Goal: Check status: Check status

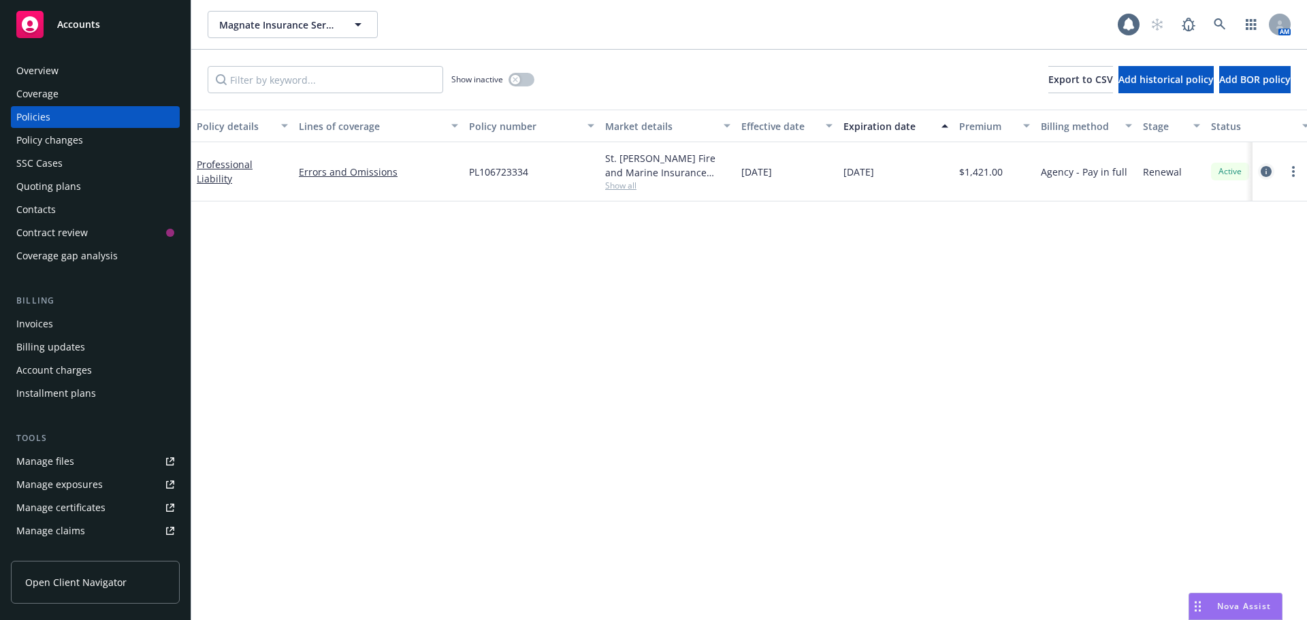
click at [1258, 169] on link "circleInformation" at bounding box center [1266, 171] width 16 height 16
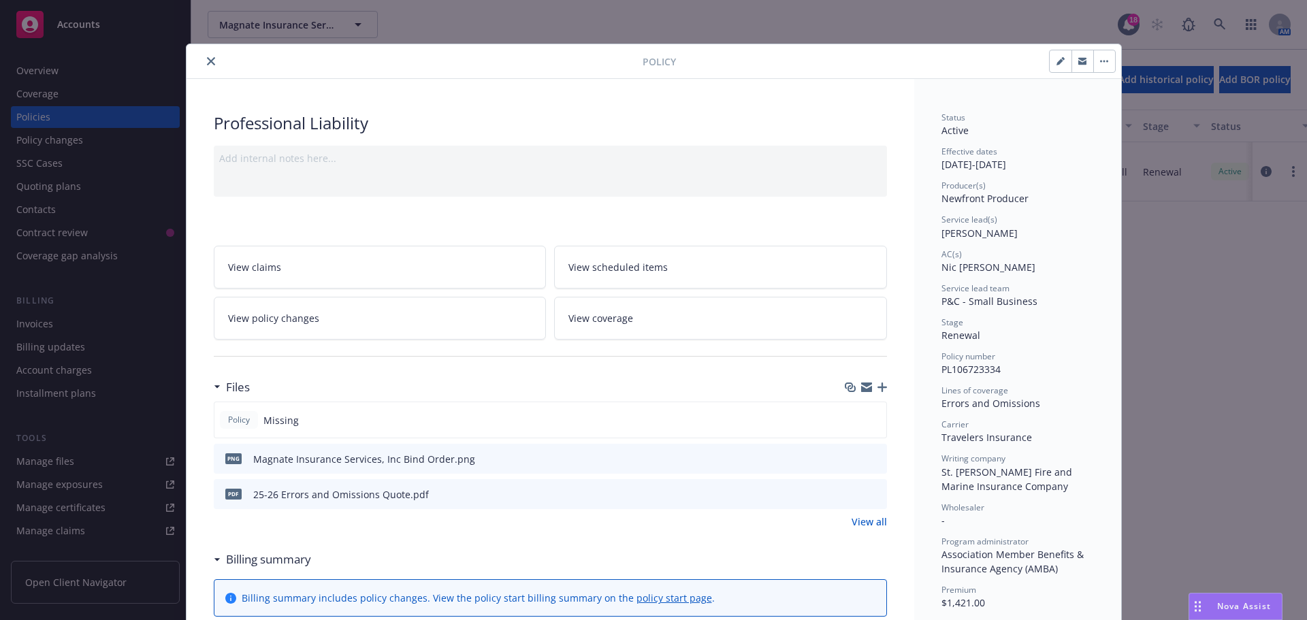
click at [208, 63] on icon "close" at bounding box center [211, 61] width 8 height 8
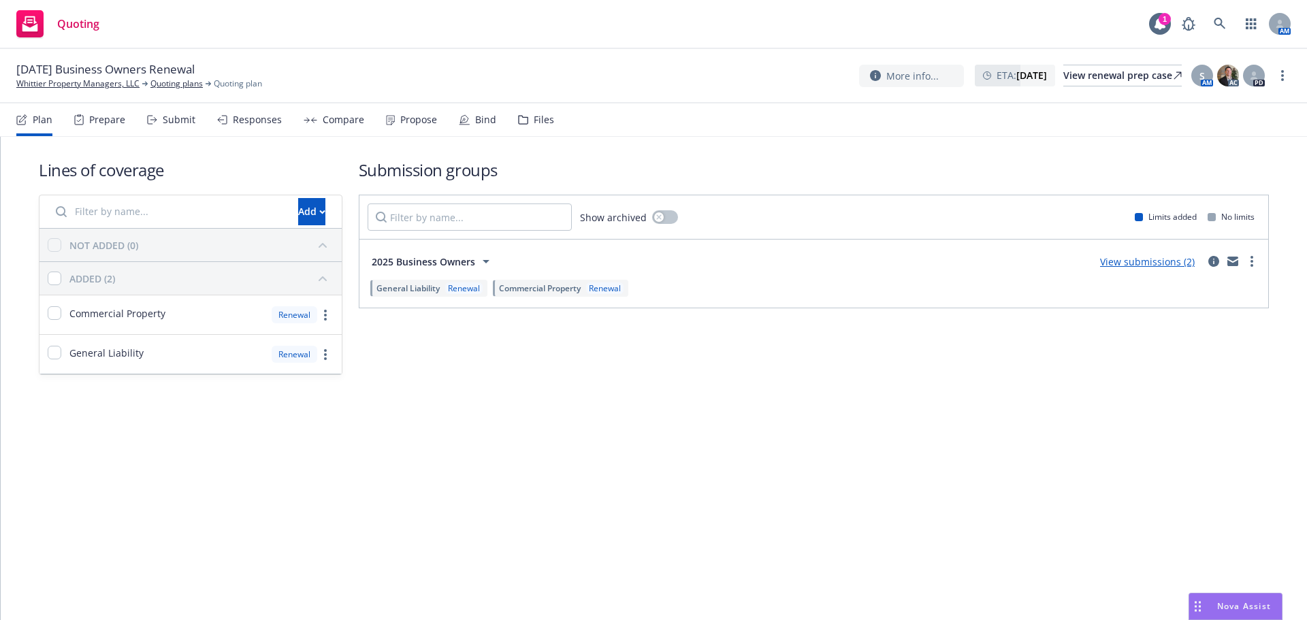
click at [423, 125] on div "Propose" at bounding box center [418, 119] width 37 height 11
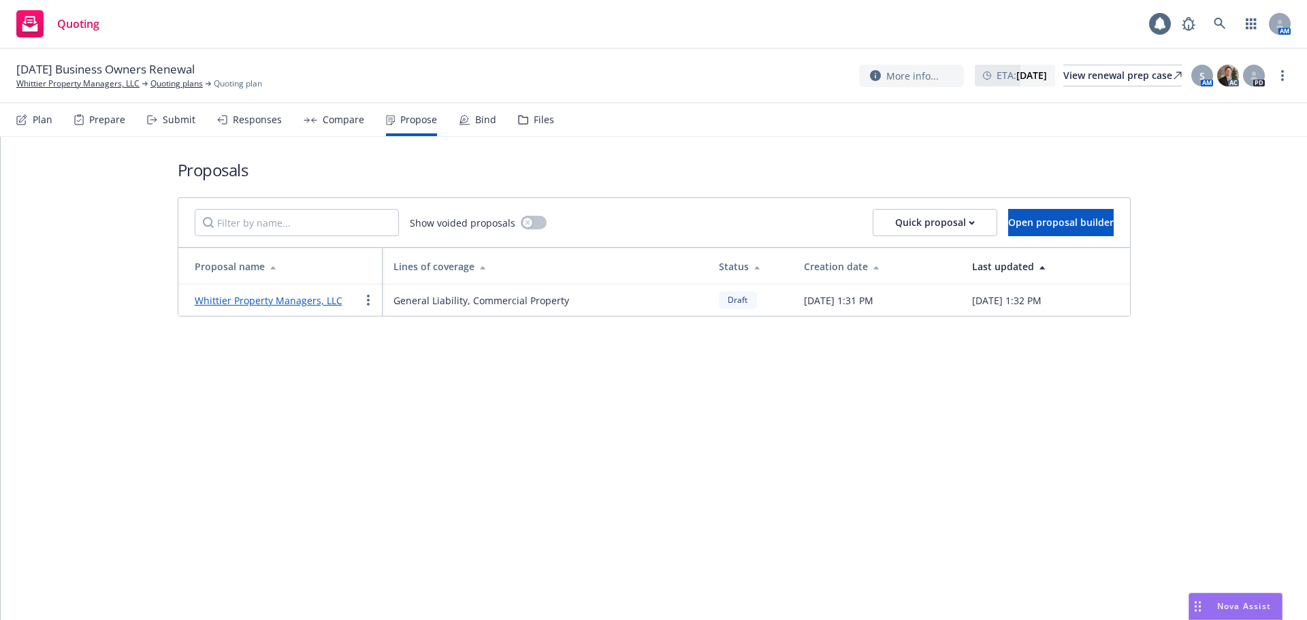
click at [310, 299] on link "Whittier Property Managers, LLC" at bounding box center [269, 300] width 148 height 13
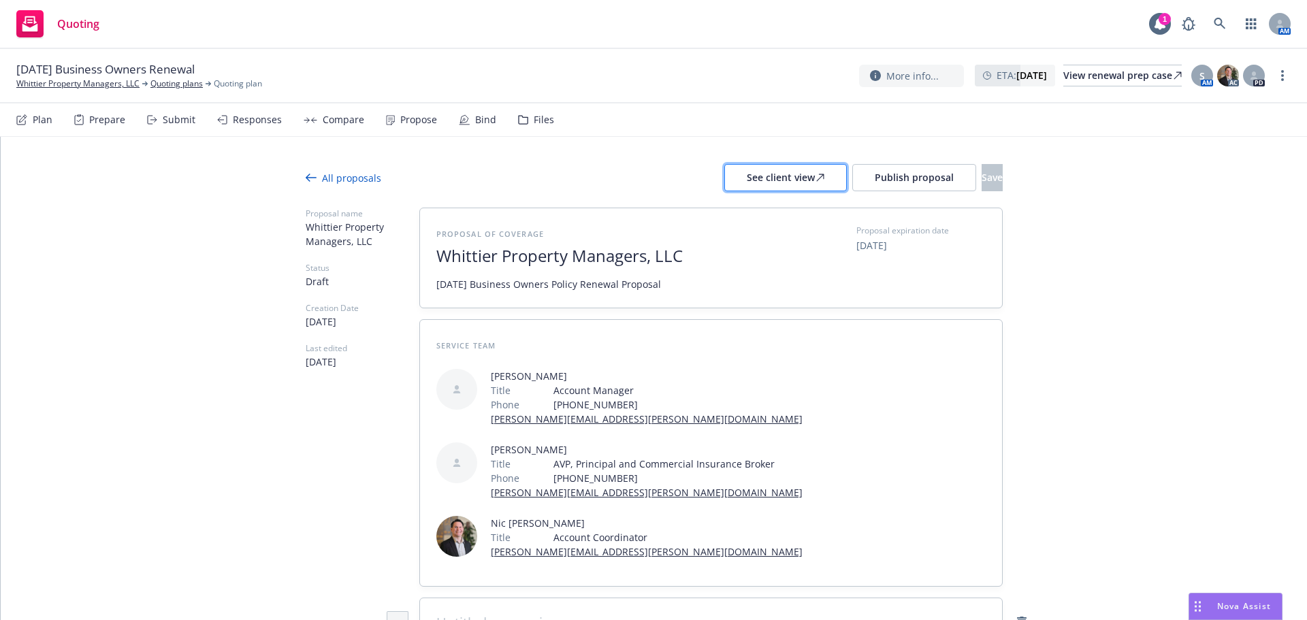
click at [764, 184] on div "See client view" at bounding box center [785, 178] width 78 height 26
type textarea "x"
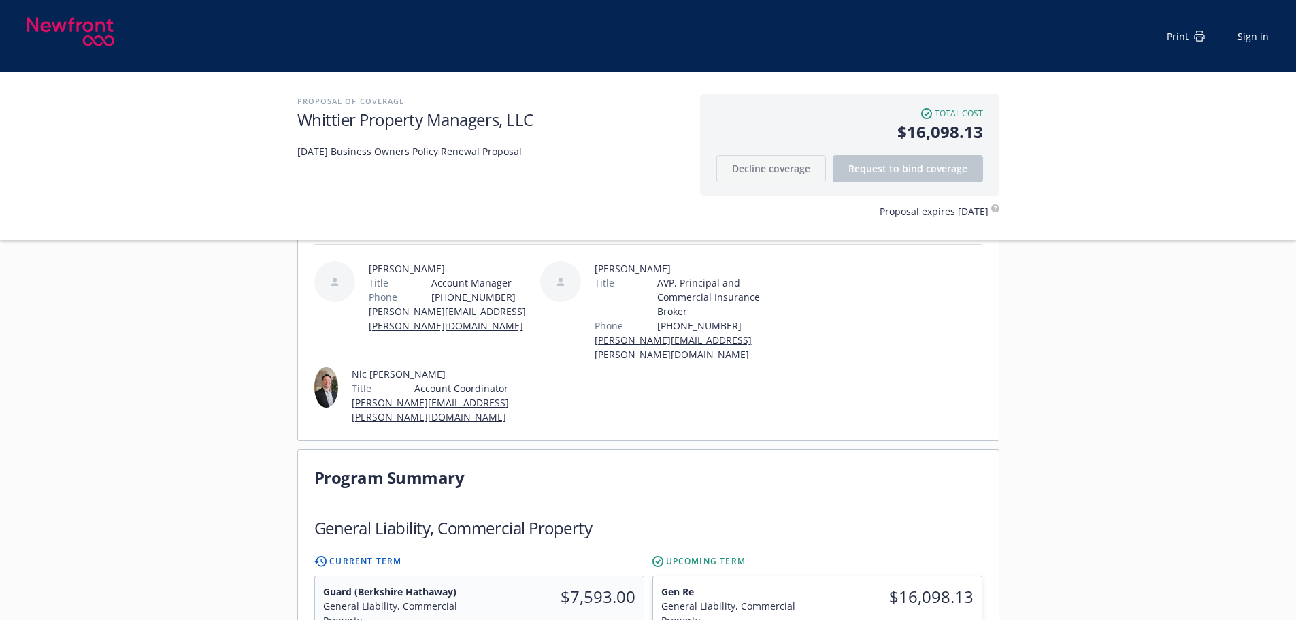
scroll to position [318, 0]
